Goal: Browse casually

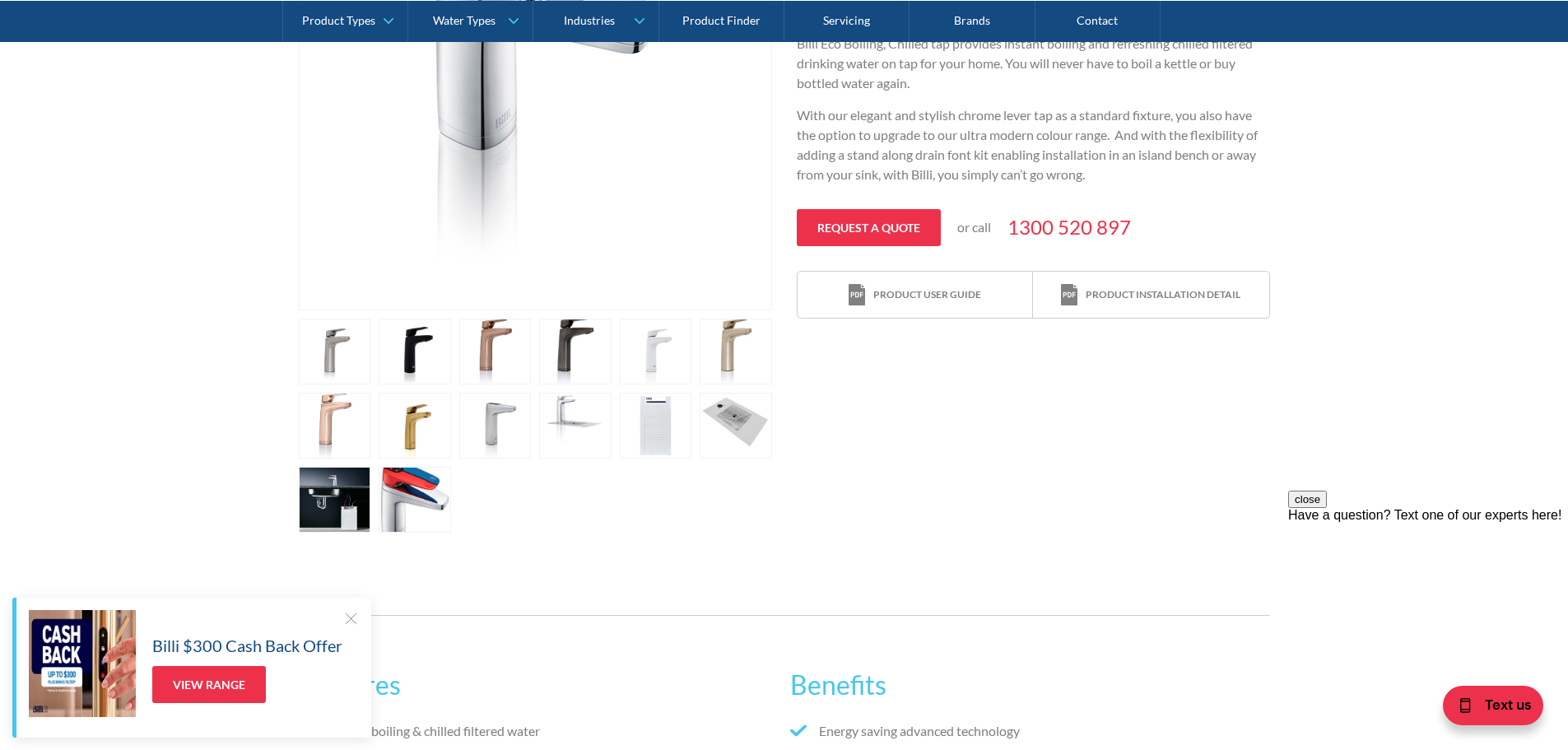
scroll to position [577, 0]
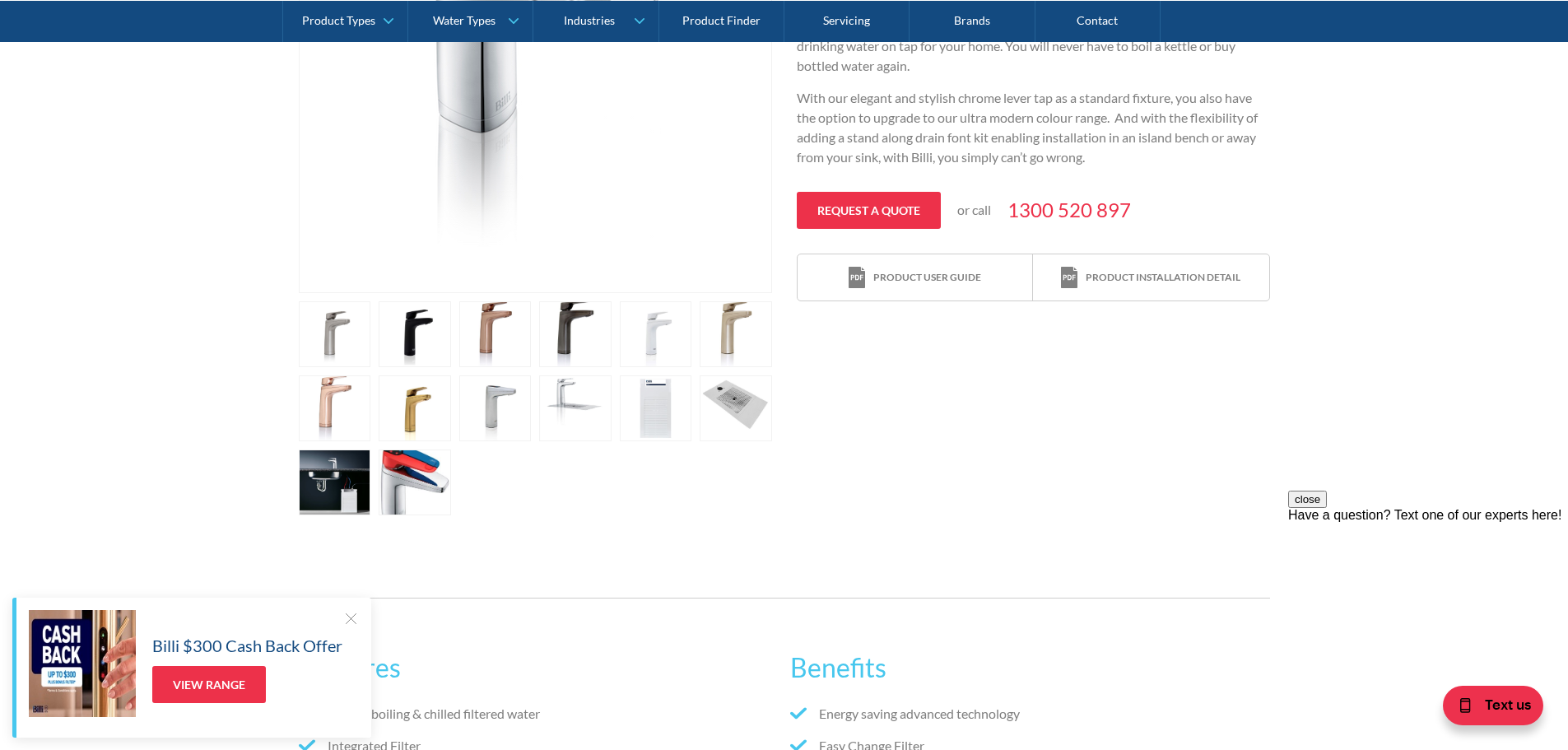
click at [323, 325] on link "open lightbox" at bounding box center [335, 334] width 72 height 66
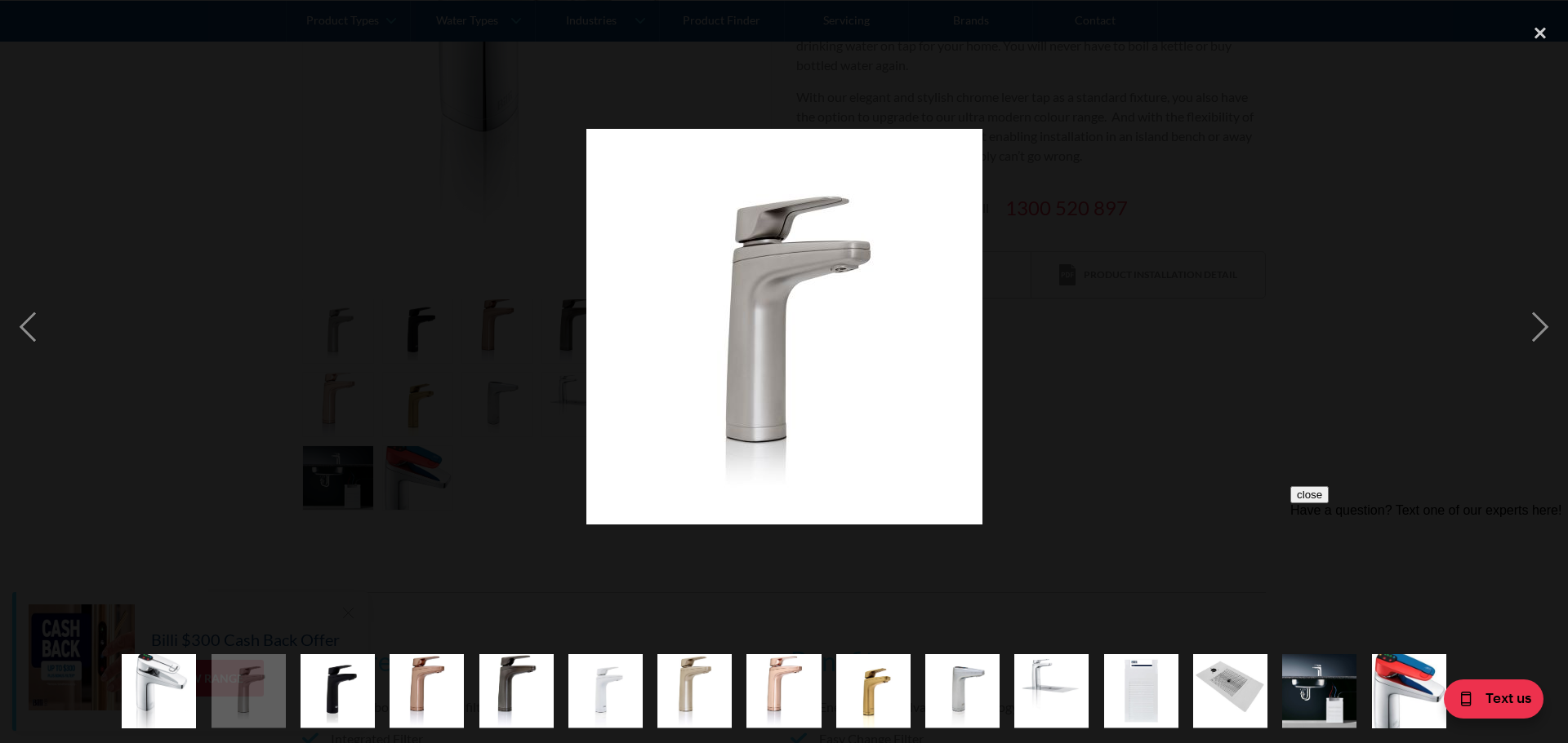
click at [339, 675] on img "show item 3 of 15" at bounding box center [337, 691] width 74 height 74
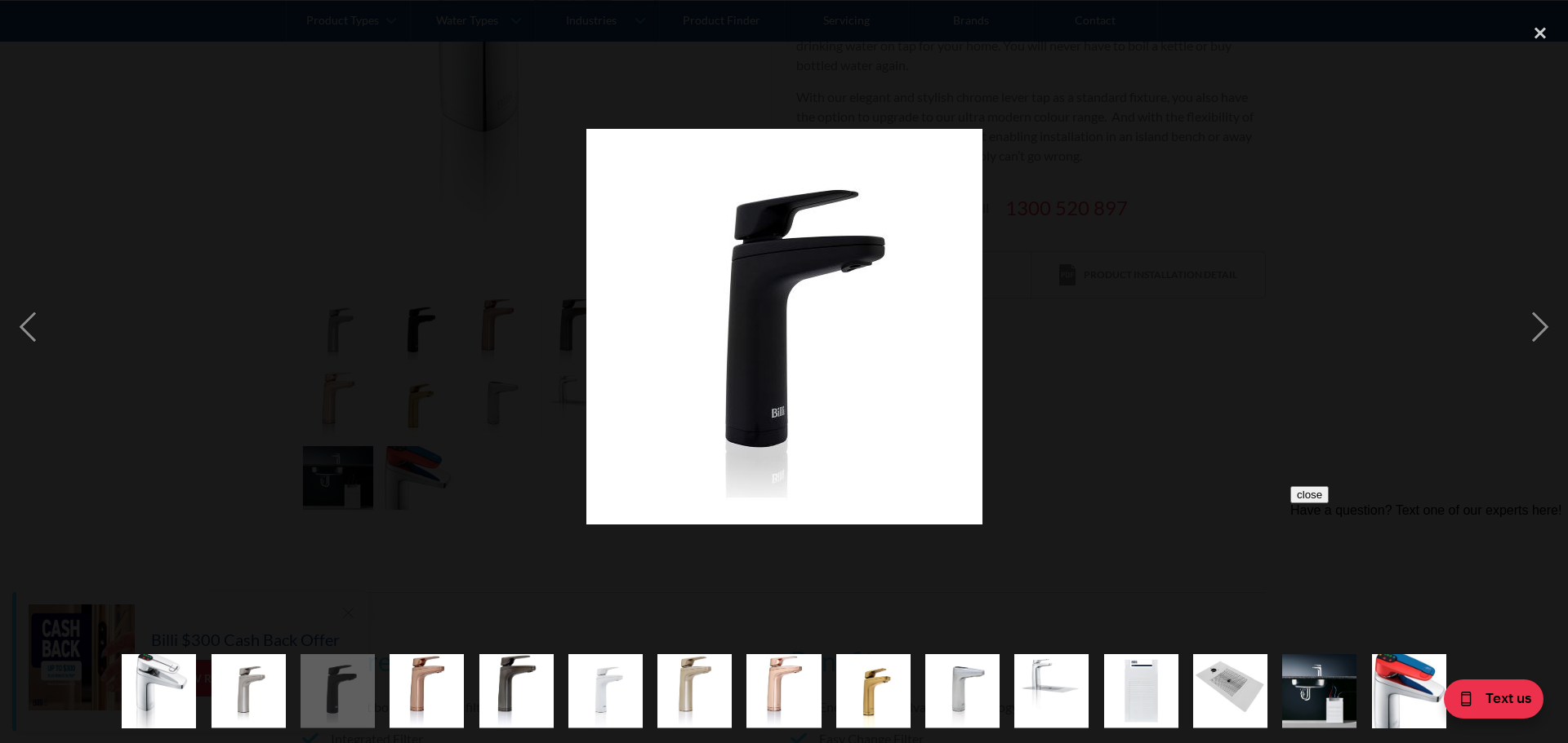
click at [447, 691] on img "show item 4 of 15" at bounding box center [426, 691] width 74 height 74
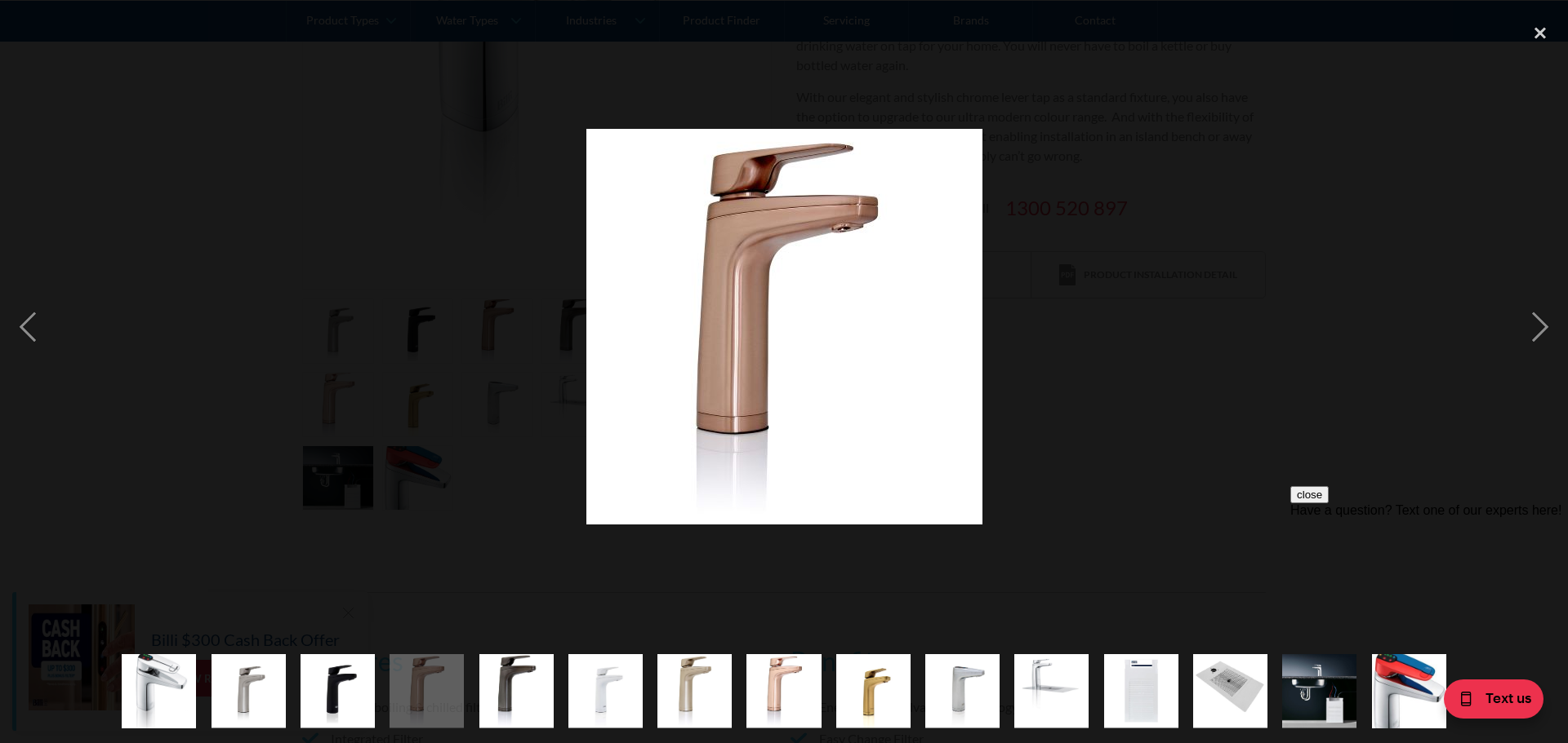
click at [485, 692] on img "show item 5 of 15" at bounding box center [516, 691] width 74 height 74
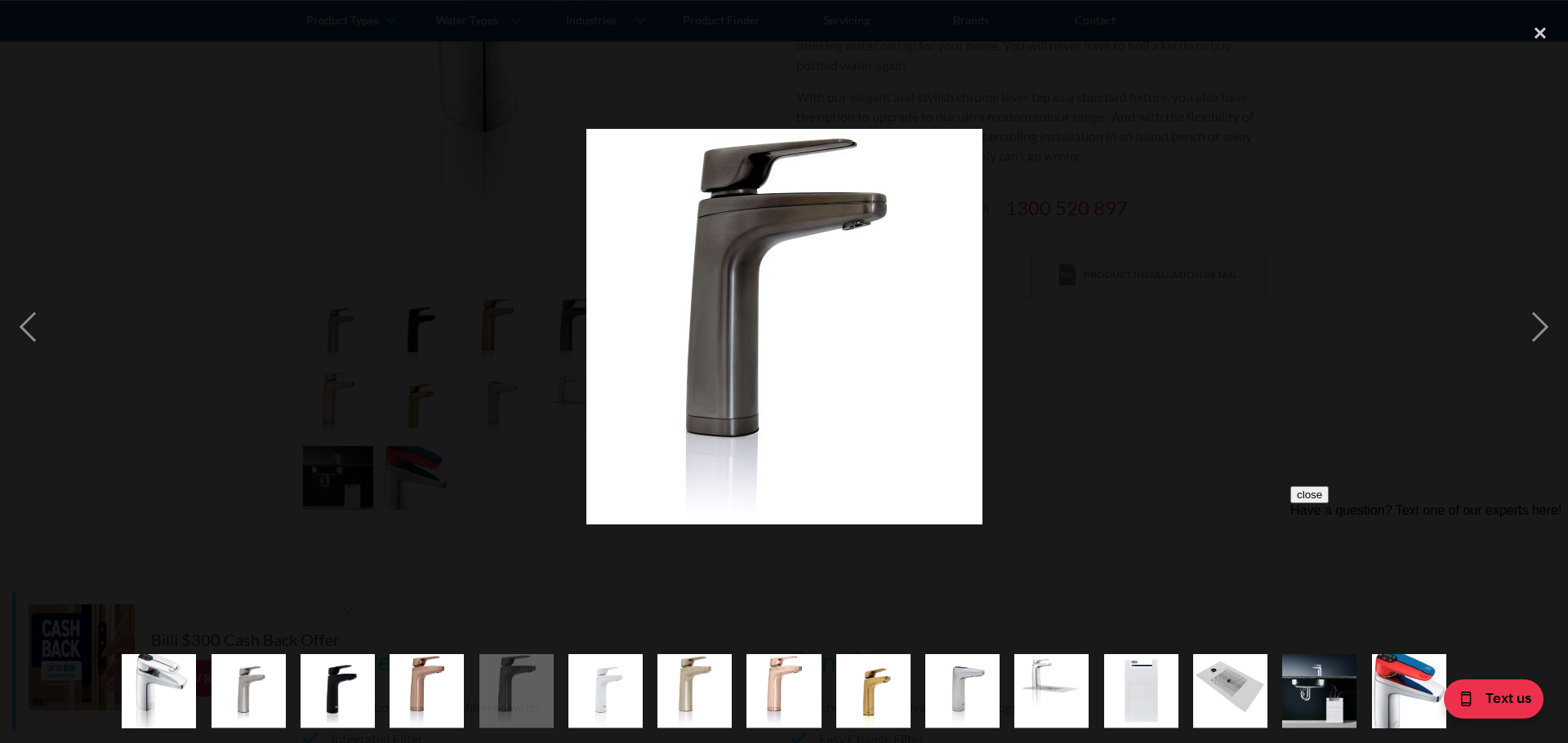
drag, startPoint x: 615, startPoint y: 688, endPoint x: 707, endPoint y: 688, distance: 92.0
click at [615, 688] on img "show item 6 of 15" at bounding box center [605, 691] width 74 height 74
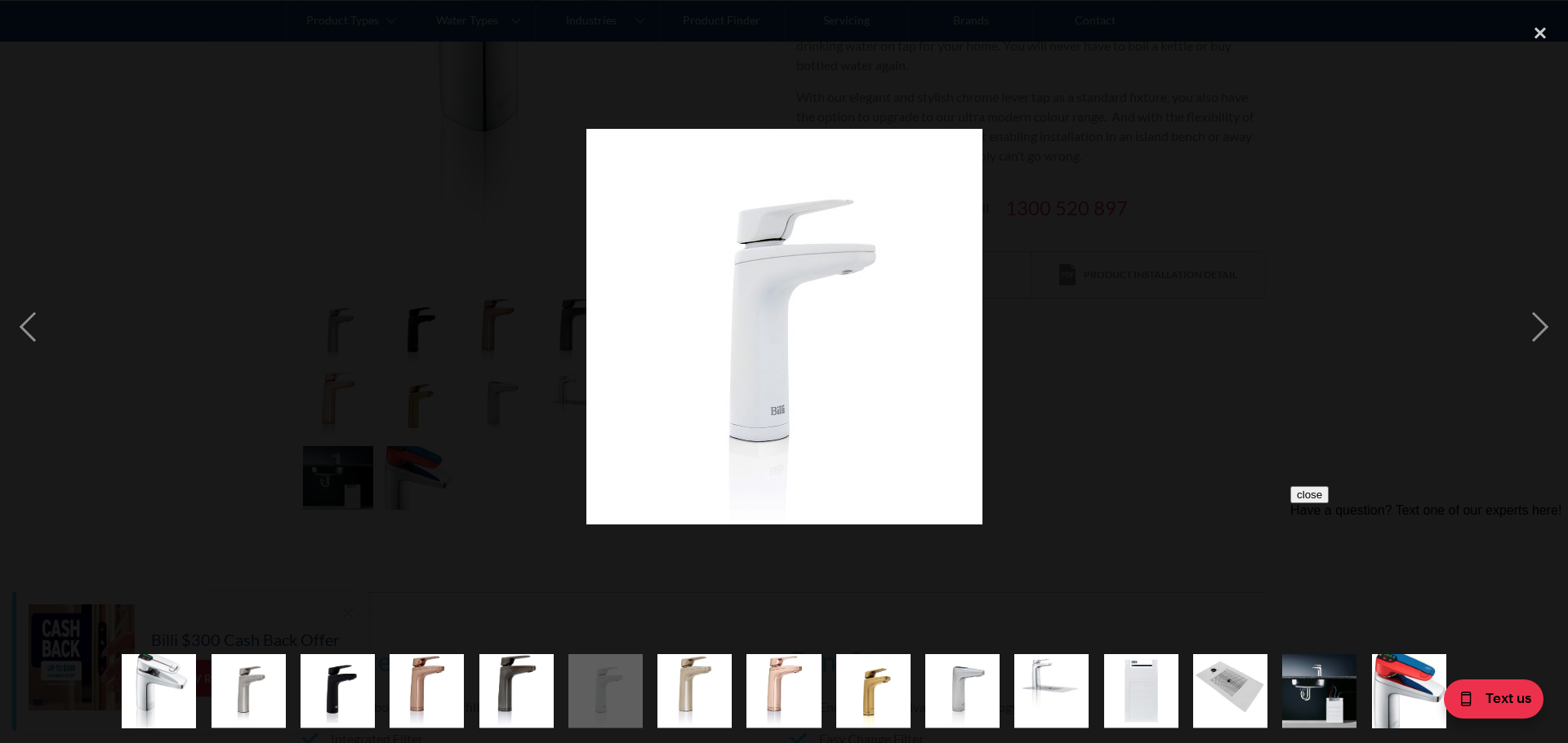
click at [725, 688] on img "show item 7 of 15" at bounding box center [694, 691] width 74 height 74
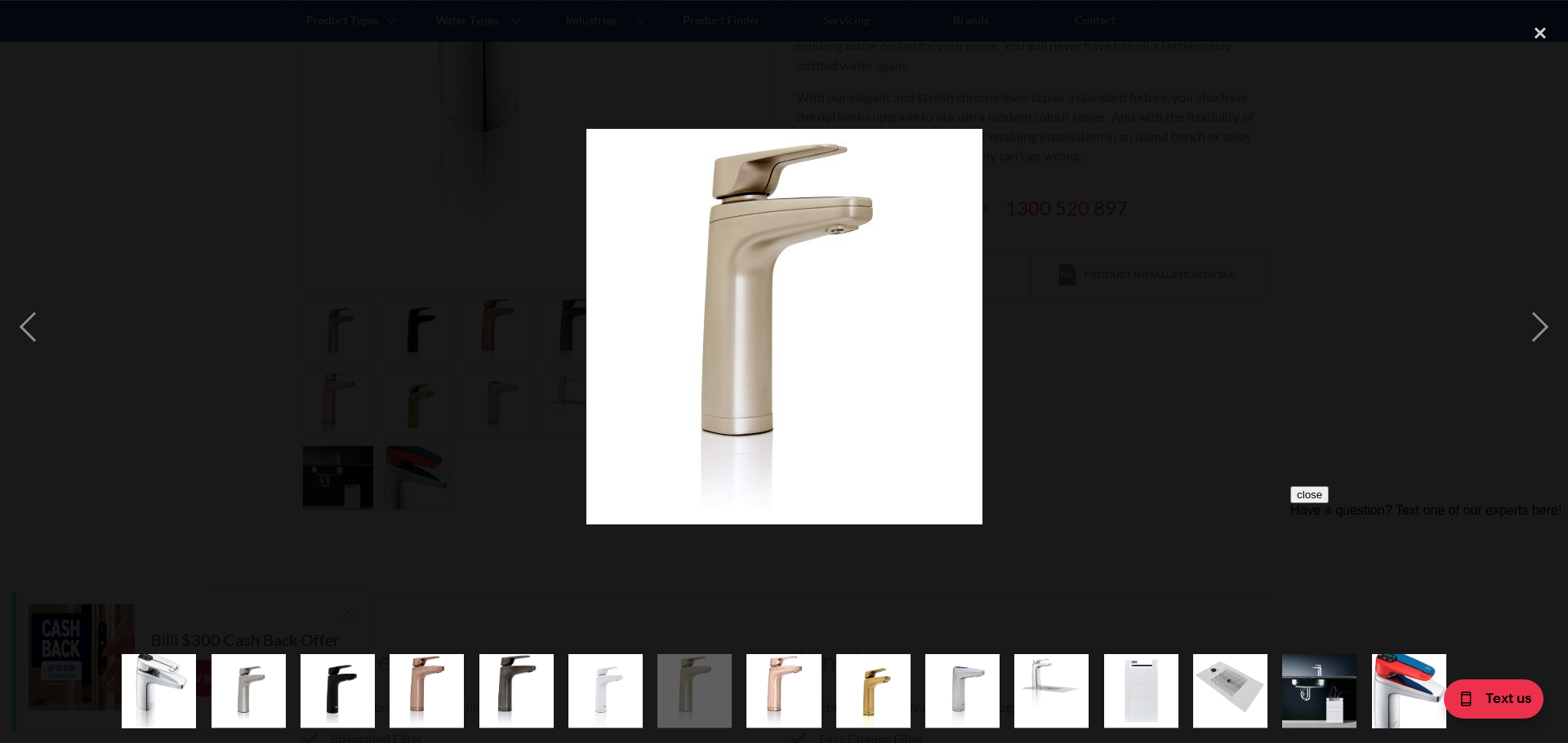
click at [806, 694] on img "show item 8 of 15" at bounding box center [783, 691] width 74 height 74
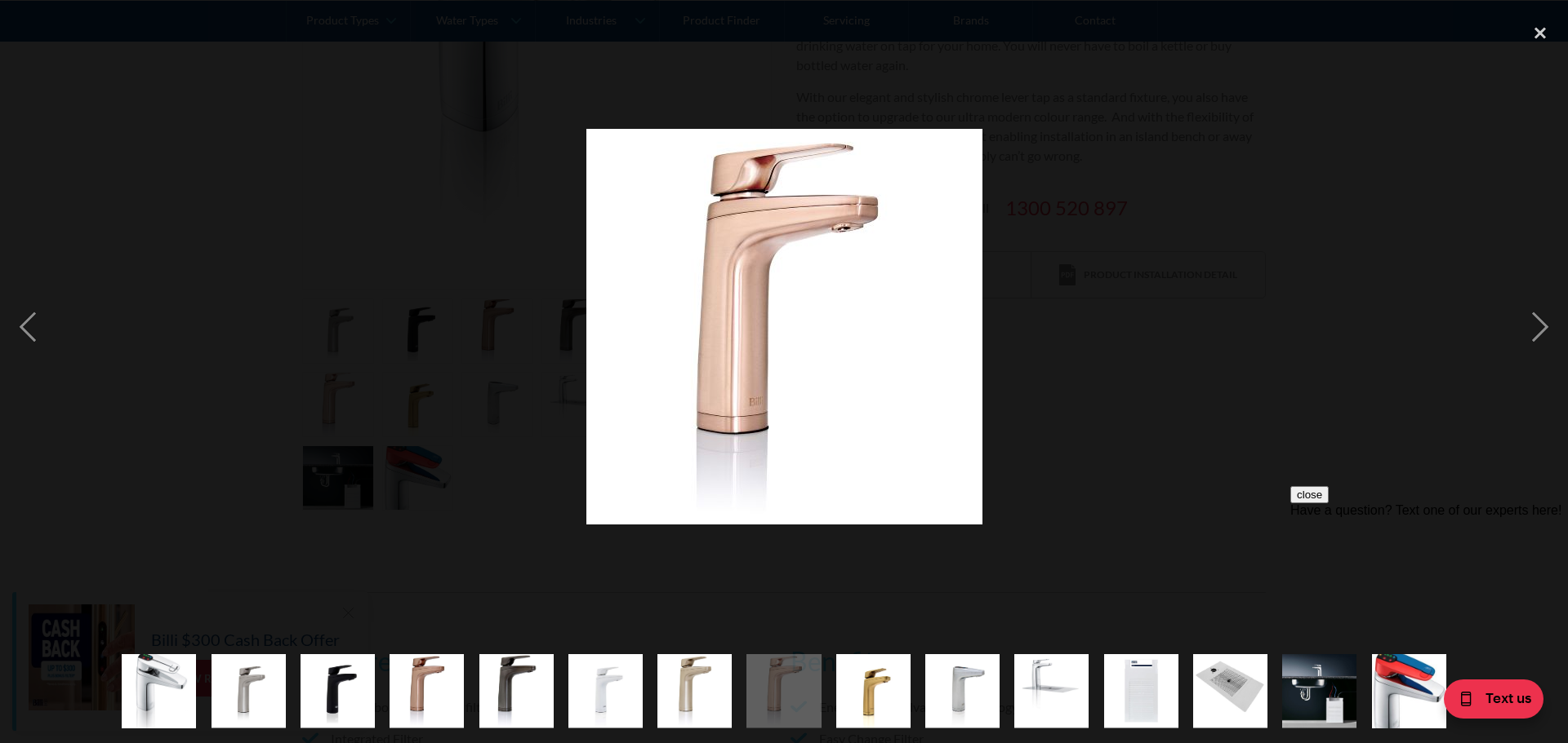
click at [881, 698] on img "show item 9 of 15" at bounding box center [872, 691] width 74 height 74
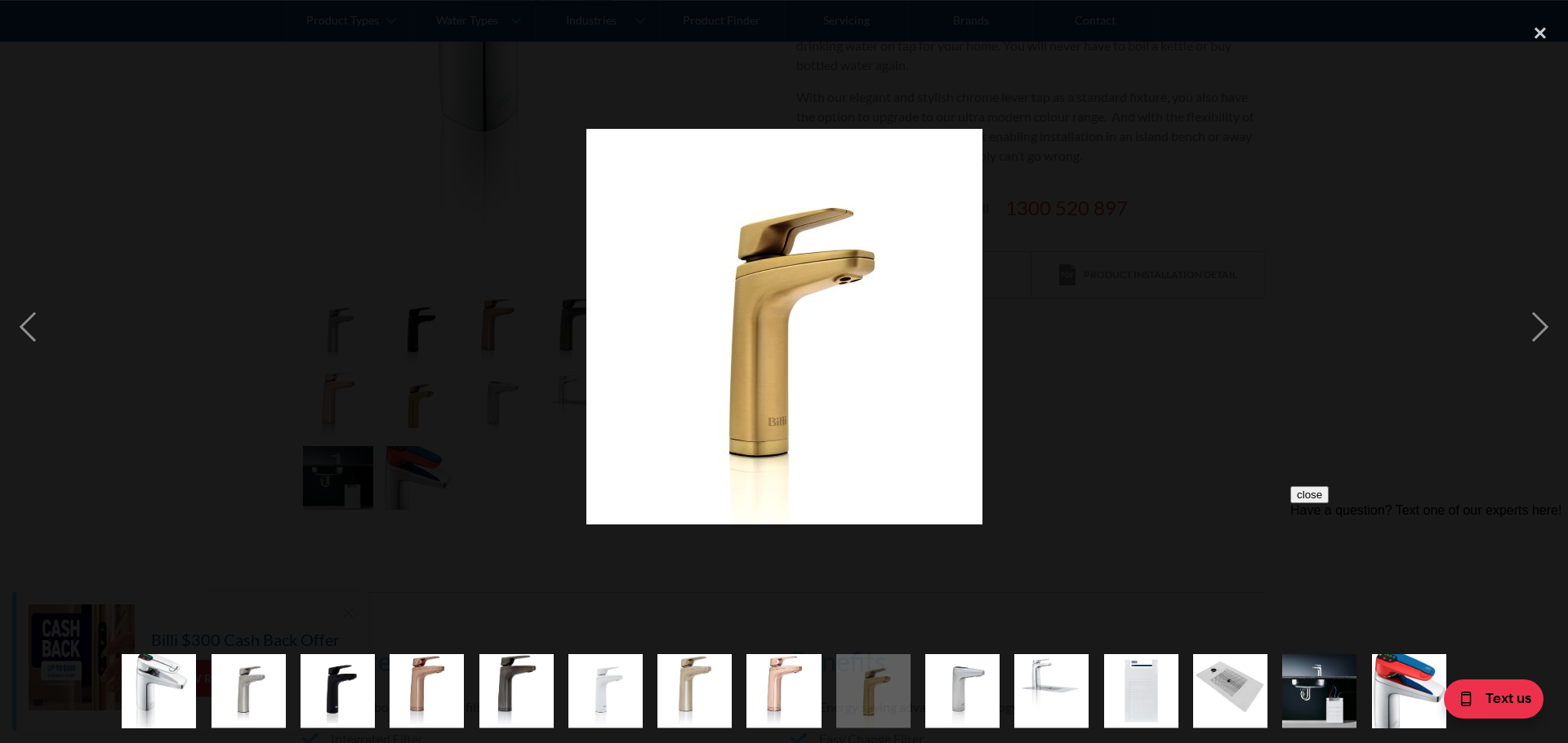
click at [981, 691] on img "show item 10 of 15" at bounding box center [962, 691] width 74 height 74
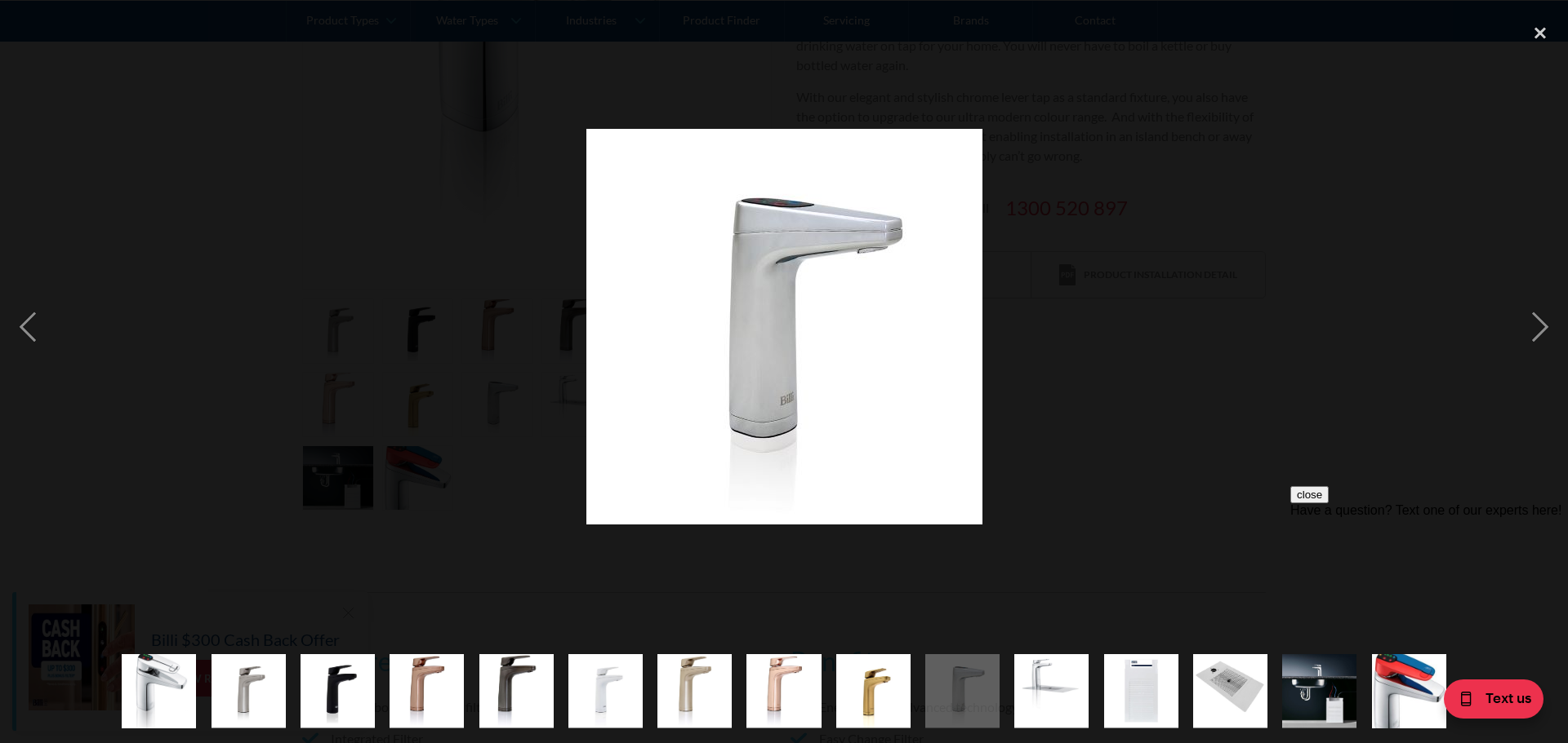
click at [1024, 690] on img "show item 11 of 15" at bounding box center [1051, 691] width 74 height 74
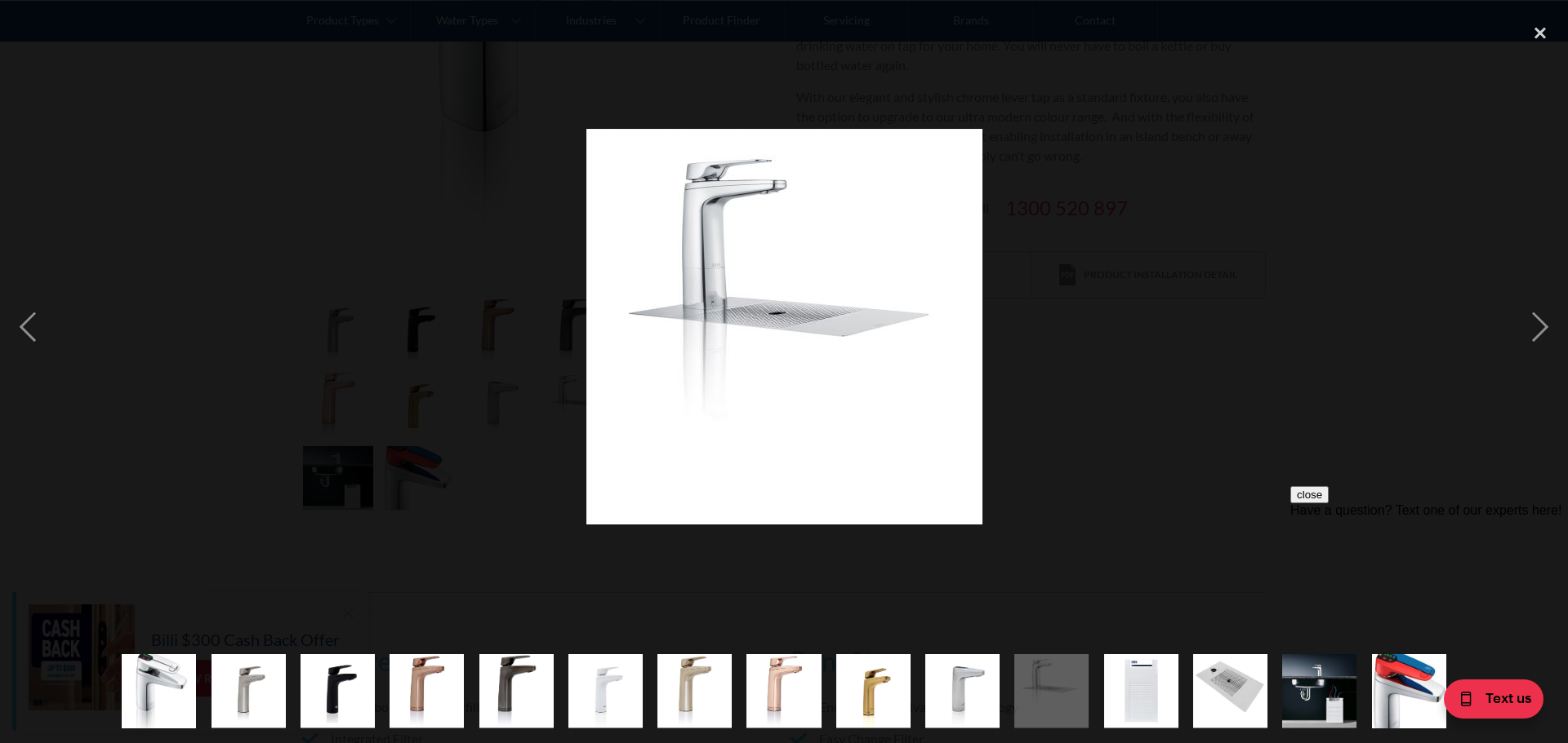
click at [1141, 692] on img "show item 12 of 15" at bounding box center [1140, 691] width 74 height 74
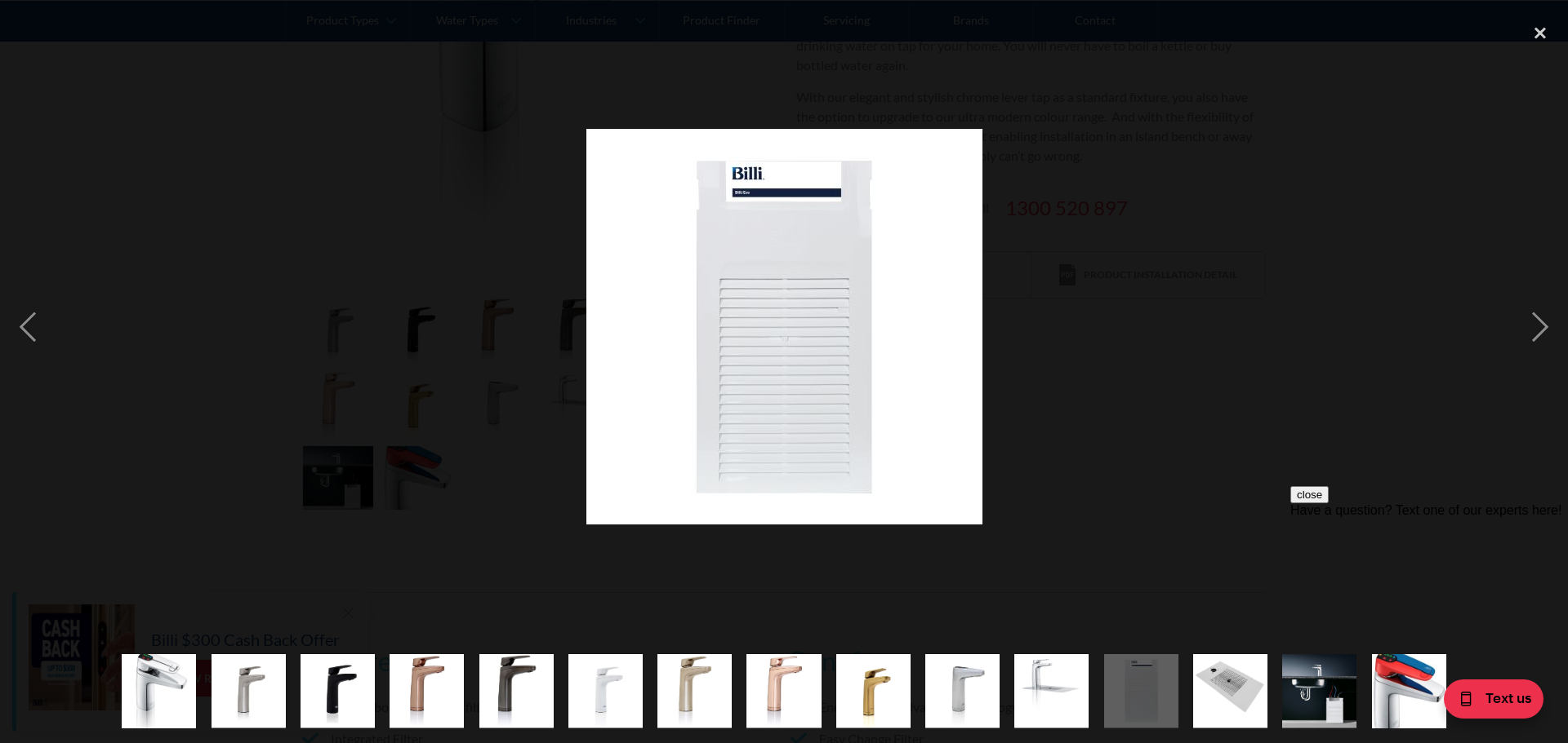
click at [1211, 694] on img "show item 13 of 15" at bounding box center [1229, 691] width 74 height 74
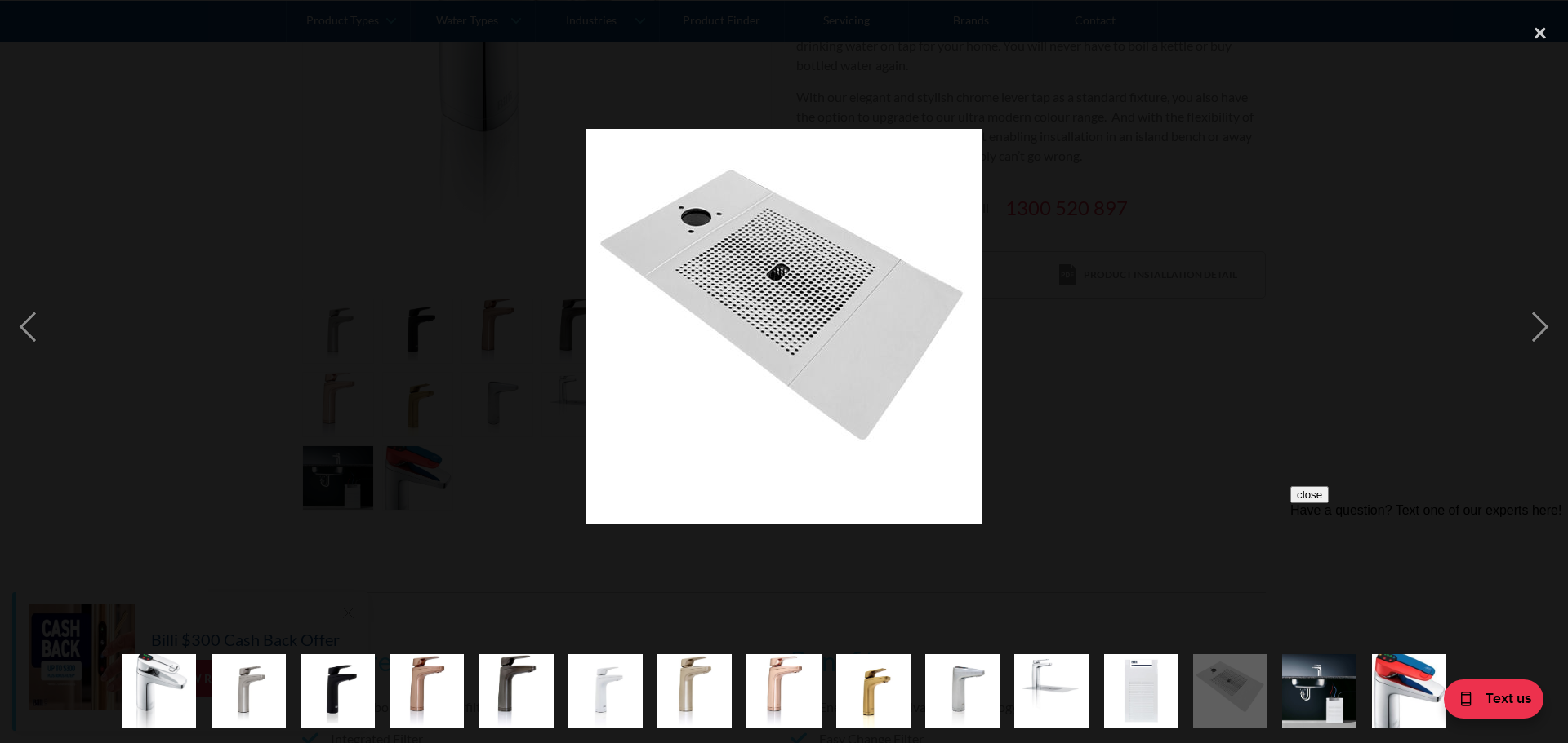
click at [1255, 697] on img "show item 13 of 15" at bounding box center [1229, 691] width 74 height 74
click at [1297, 694] on img "show item 14 of 15" at bounding box center [1319, 691] width 74 height 74
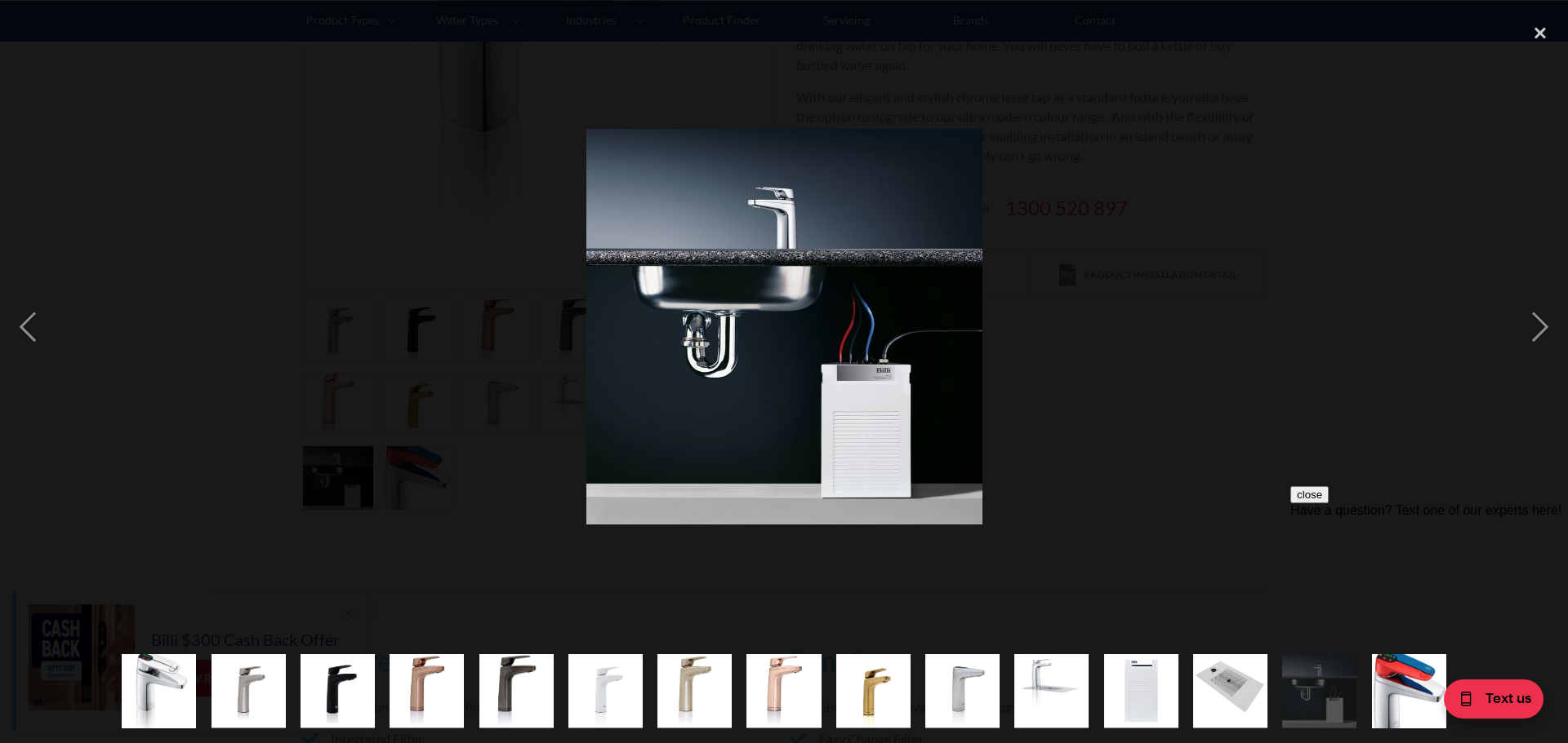
click at [1393, 698] on img "show item 15 of 15" at bounding box center [1408, 690] width 74 height 84
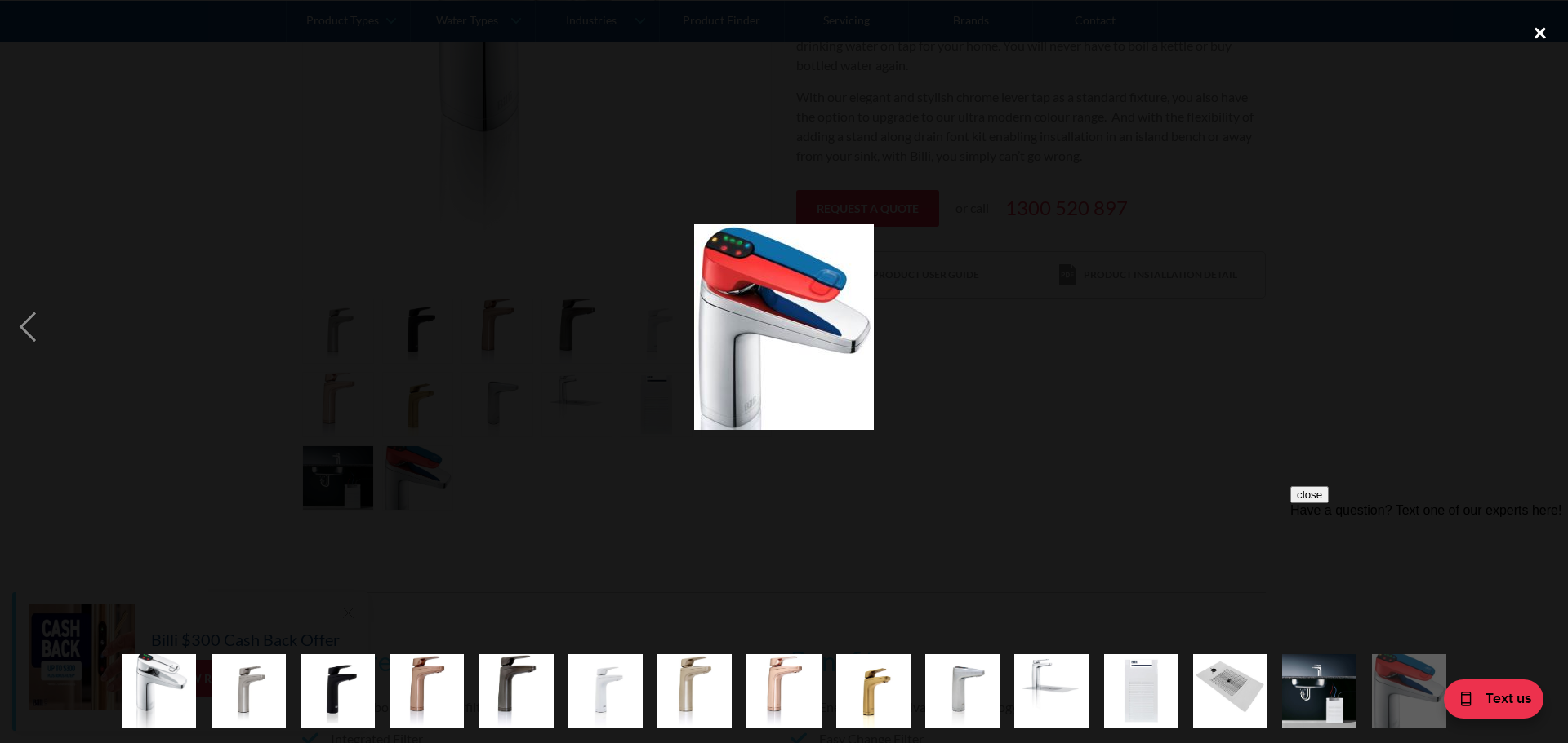
click at [1545, 40] on div "close lightbox" at bounding box center [1539, 32] width 55 height 36
